Goal: Contribute content: Add original content to the website for others to see

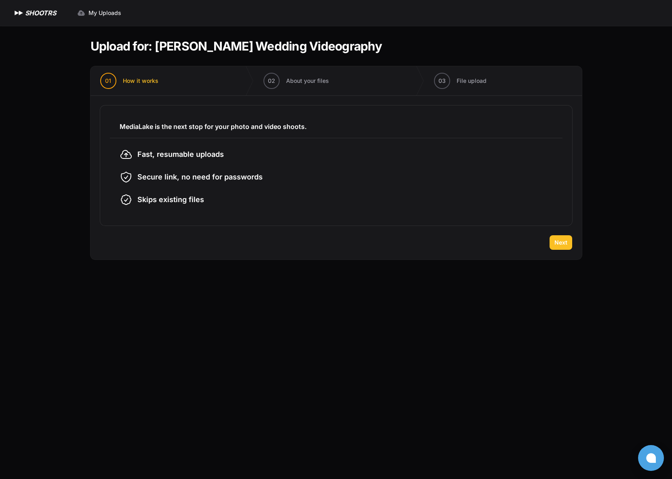
click at [556, 246] on span "Next" at bounding box center [561, 243] width 13 height 8
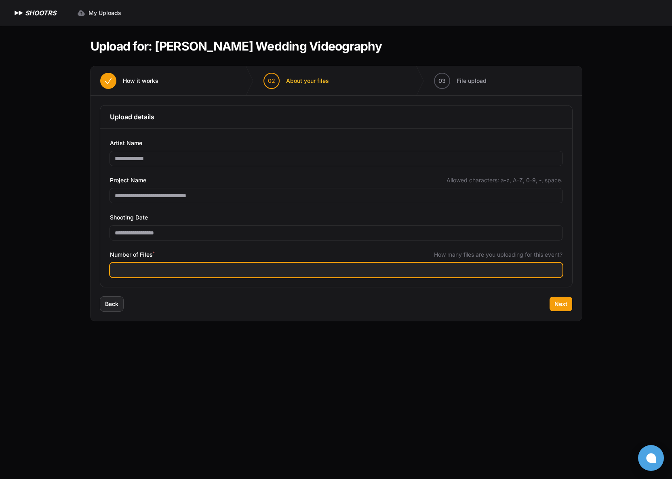
click at [516, 265] on input "Number of Files *" at bounding box center [336, 270] width 453 height 15
type input "***"
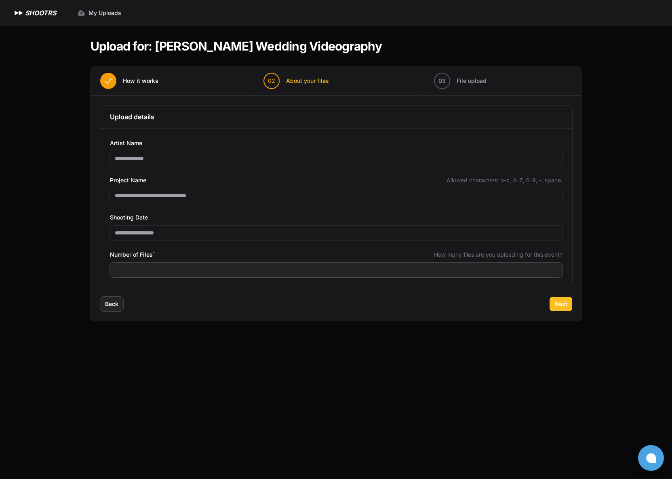
click at [561, 305] on span "Next" at bounding box center [561, 304] width 13 height 8
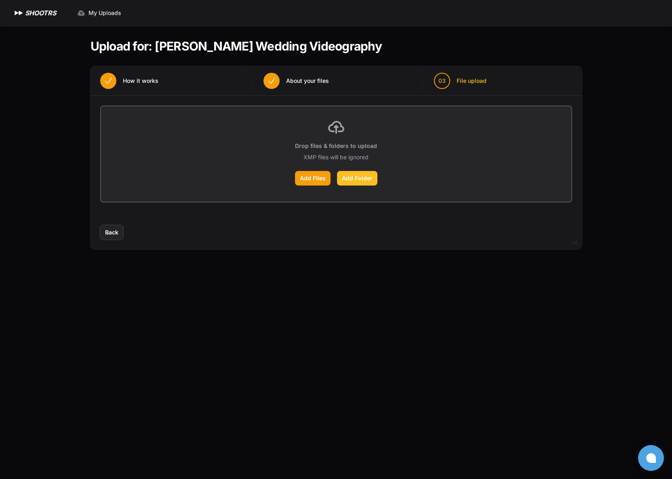
click at [355, 179] on label "Add Folder" at bounding box center [357, 178] width 40 height 15
click at [0, 0] on input "Add Folder" at bounding box center [0, 0] width 0 height 0
